Goal: Task Accomplishment & Management: Manage account settings

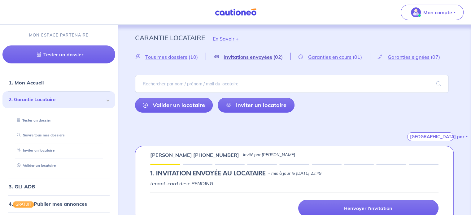
click at [248, 57] on span "Invitations envoyées" at bounding box center [247, 57] width 49 height 6
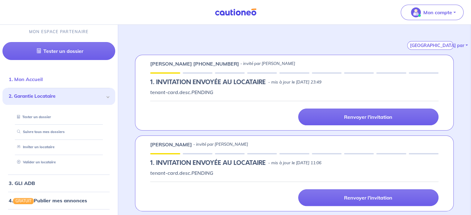
click at [27, 80] on link "1. Mon Accueil" at bounding box center [26, 79] width 34 height 6
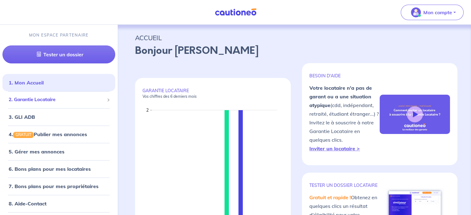
click at [104, 101] on div "2. Garantie Locataire" at bounding box center [58, 100] width 113 height 12
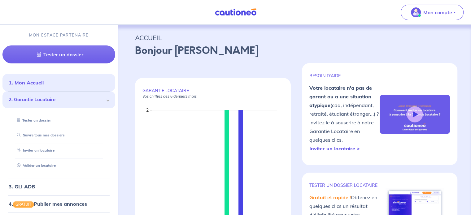
click at [104, 101] on div "2. Garantie Locataire" at bounding box center [58, 99] width 113 height 17
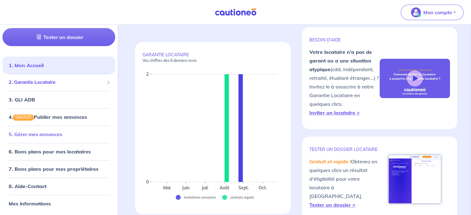
scroll to position [62, 0]
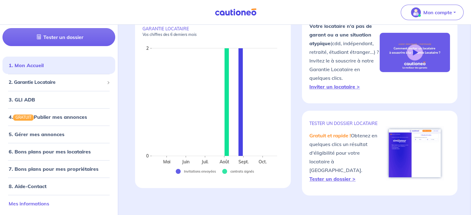
drag, startPoint x: 42, startPoint y: 200, endPoint x: 65, endPoint y: 196, distance: 23.6
click at [41, 200] on link "Mes informations" at bounding box center [29, 203] width 41 height 6
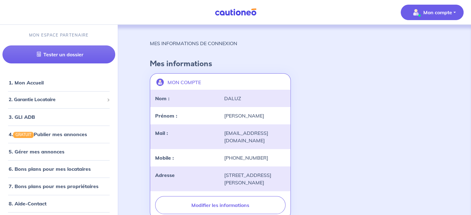
click at [448, 13] on p "Mon compte" at bounding box center [437, 12] width 29 height 7
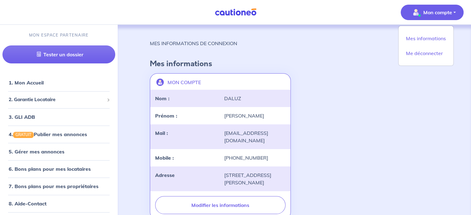
click at [364, 115] on div "MON COMPTE landlord-id BAh7CEkiCGdpZAY6BkVUSSJWZ2lkOi8vY2F1dGlvbmVvLWNvcmUvVXNl…" at bounding box center [294, 146] width 296 height 151
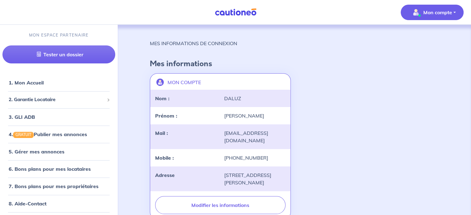
click at [452, 13] on button "Mon compte" at bounding box center [431, 12] width 63 height 15
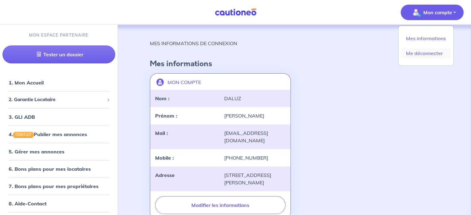
click at [430, 50] on link "Me déconnecter" at bounding box center [426, 53] width 50 height 10
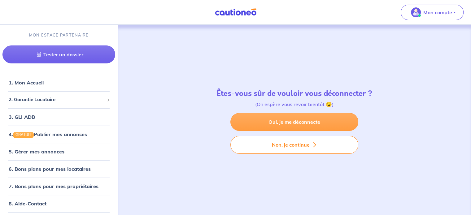
click at [296, 123] on link "Oui, je me déconnecte" at bounding box center [294, 122] width 128 height 18
